Goal: Task Accomplishment & Management: Complete application form

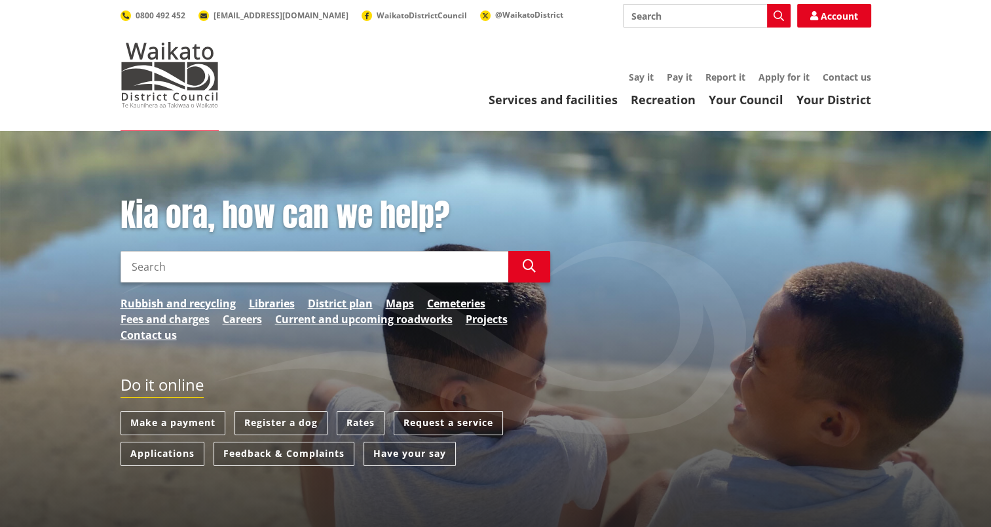
click at [236, 265] on input "Search" at bounding box center [315, 266] width 388 height 31
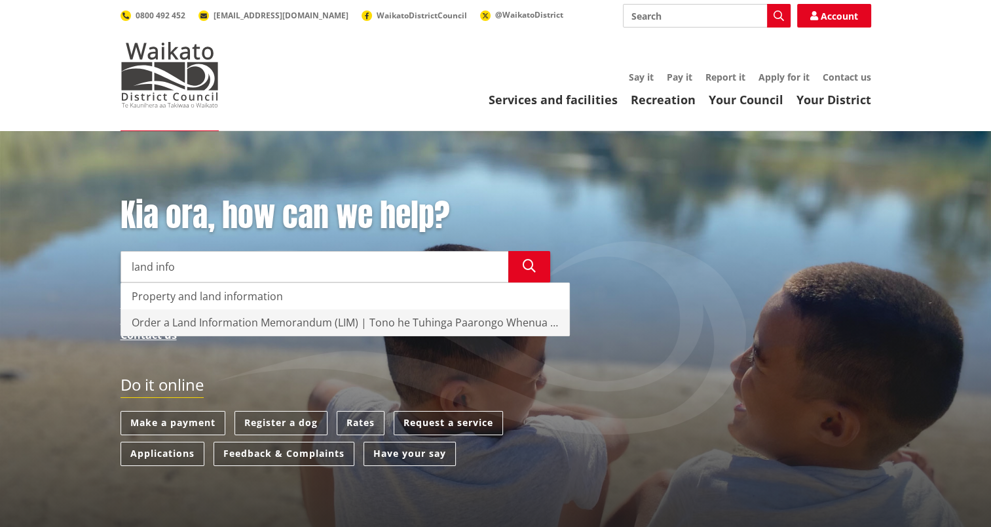
click at [349, 322] on div "Order a Land Information Memorandum (LIM) | Tono he Tuhinga Paarongo Whenua (LI…" at bounding box center [345, 322] width 448 height 26
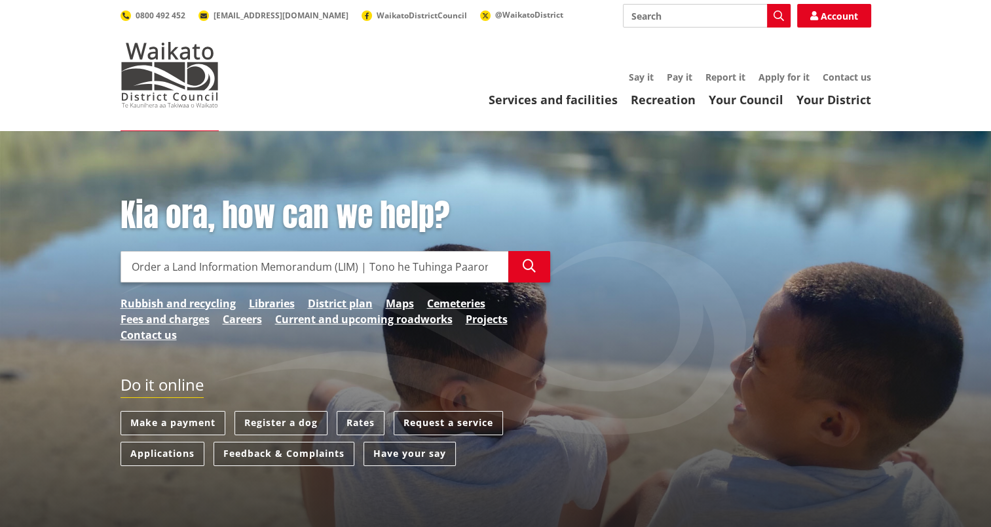
type input "Order a Land Information Memorandum (LIM) | Tono he Tuhinga Paarongo Whenua (LI…"
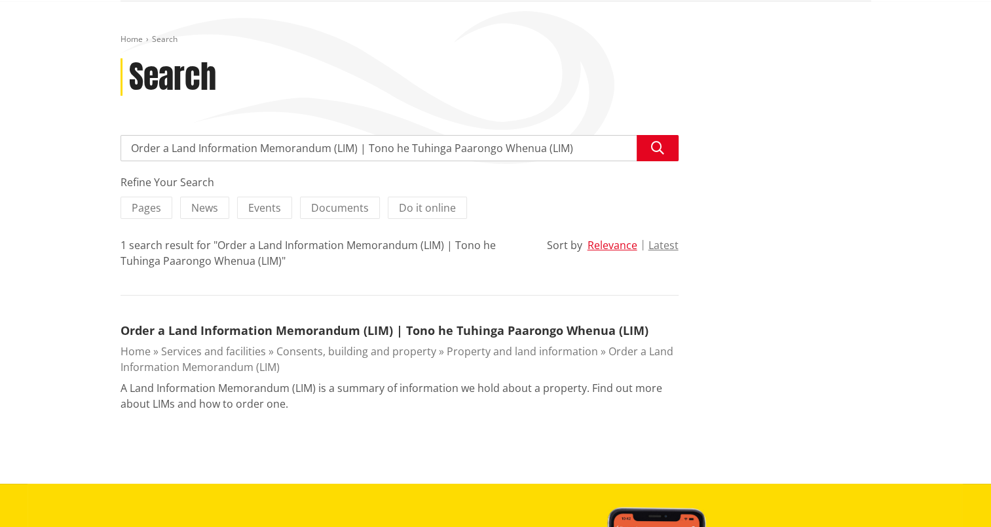
scroll to position [131, 0]
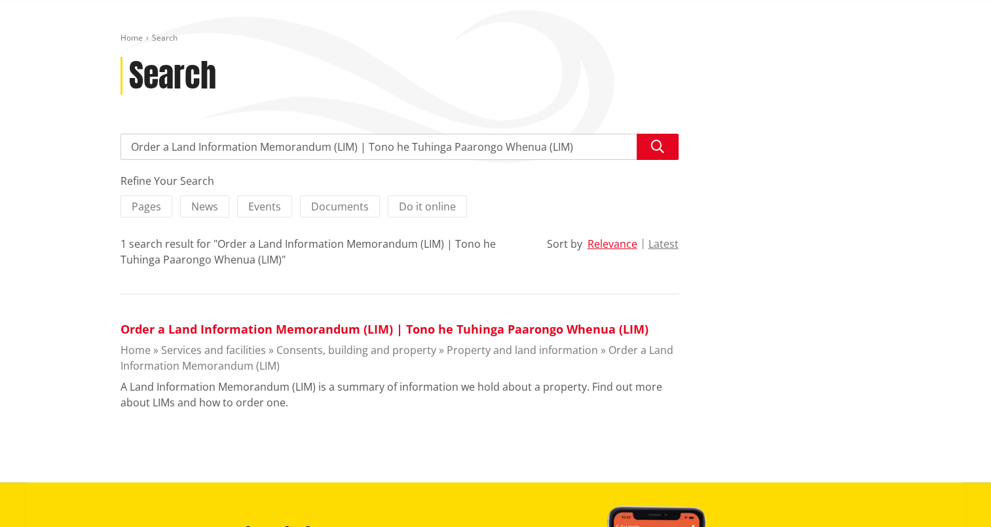
click at [333, 325] on link "Order a Land Information Memorandum (LIM) | Tono he Tuhinga Paarongo Whenua (LI…" at bounding box center [385, 329] width 528 height 16
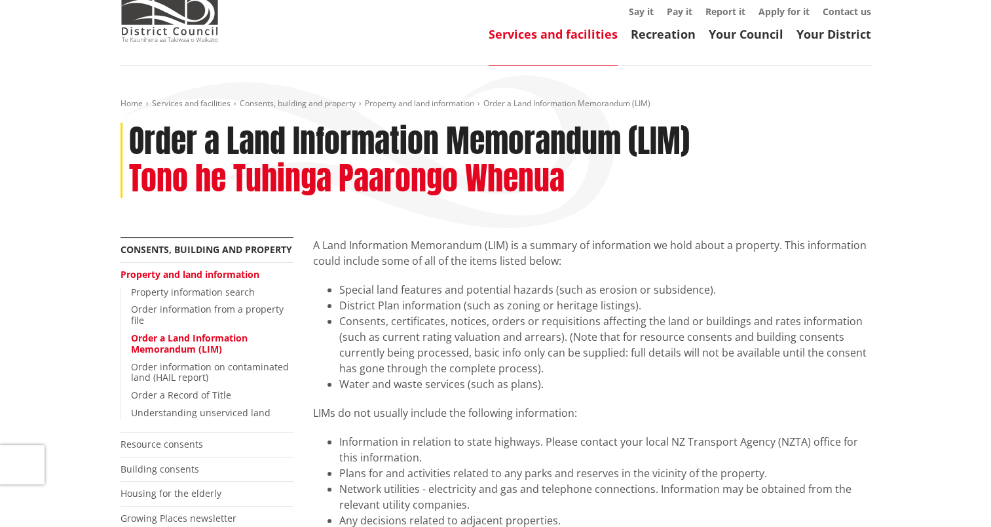
scroll to position [393, 0]
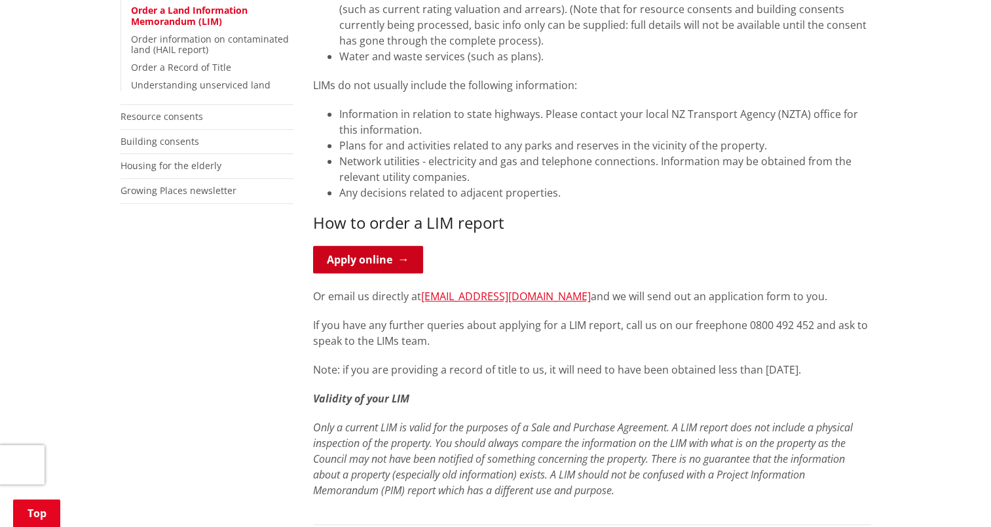
click at [378, 256] on link "Apply online" at bounding box center [368, 260] width 110 height 28
